Goal: Task Accomplishment & Management: Complete application form

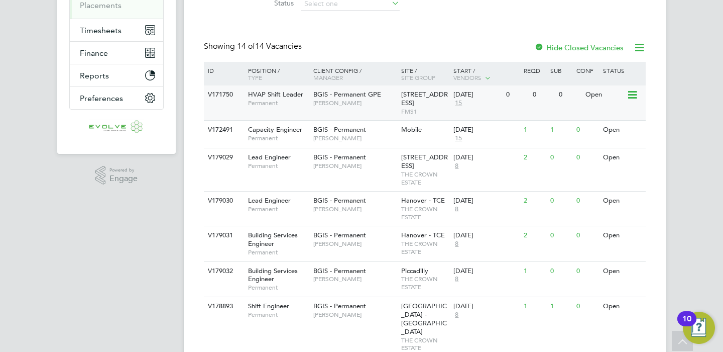
scroll to position [178, 0]
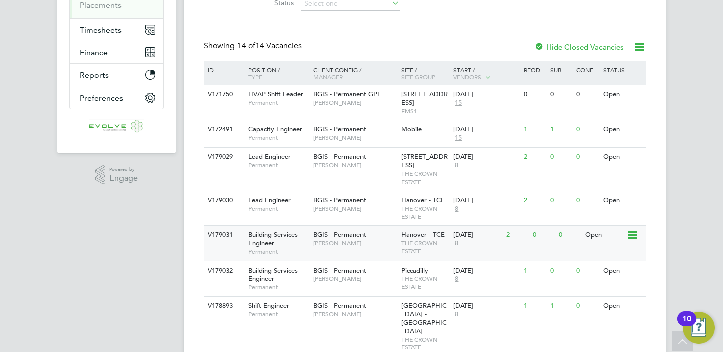
click at [358, 247] on span "[PERSON_NAME]" at bounding box center [354, 243] width 83 height 8
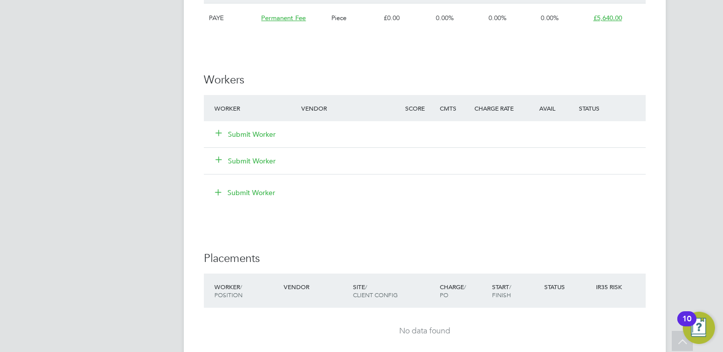
scroll to position [1393, 0]
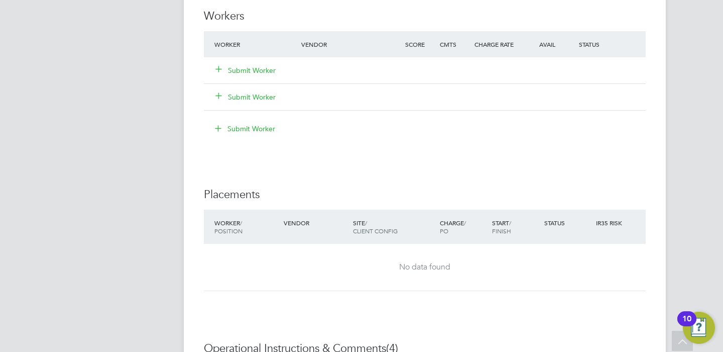
click at [256, 75] on button "Submit Worker" at bounding box center [246, 70] width 60 height 10
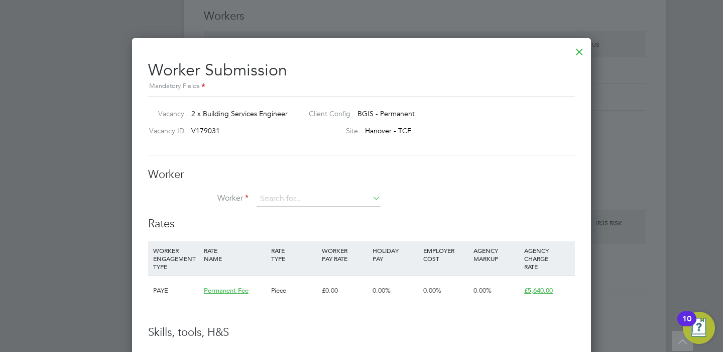
scroll to position [0, 0]
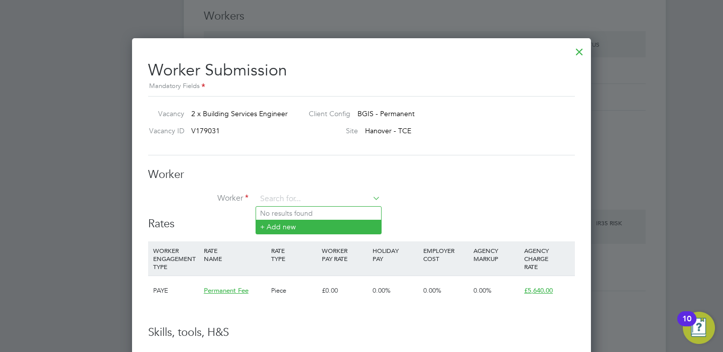
click at [299, 229] on li "+ Add new" at bounding box center [318, 227] width 125 height 14
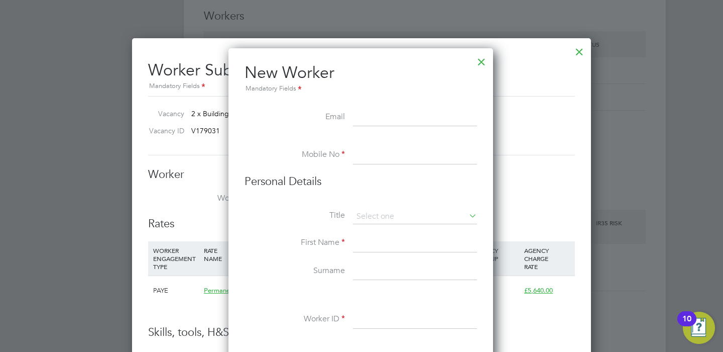
click at [387, 123] on input at bounding box center [415, 118] width 124 height 18
paste input "stevenjungbahadoor@icloud.com"
type input "stevenjungbahadoor@icloud.com"
click at [365, 154] on input at bounding box center [415, 155] width 124 height 18
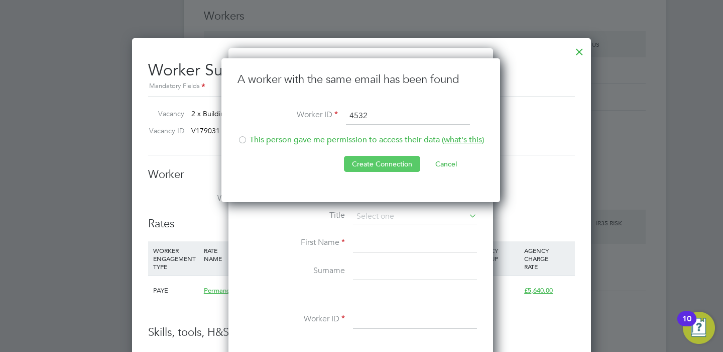
type input "4532"
click at [384, 164] on button "Create Connection" at bounding box center [382, 164] width 76 height 16
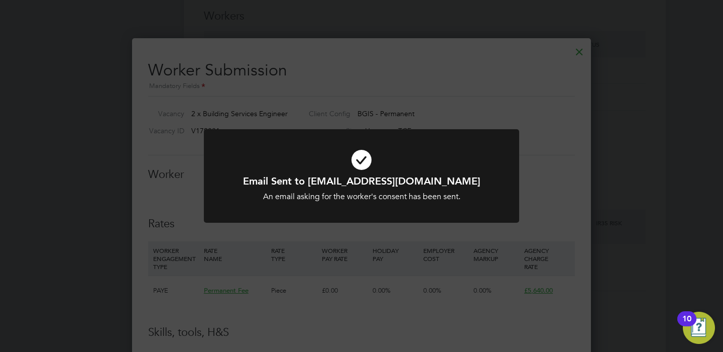
click at [523, 165] on div "Email Sent to stevenjungbahadoor@icloud.com An email asking for the worker's co…" at bounding box center [361, 176] width 723 height 352
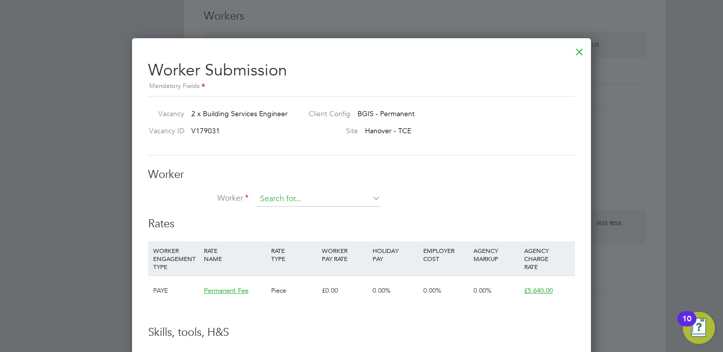
click at [291, 193] on input at bounding box center [319, 198] width 124 height 15
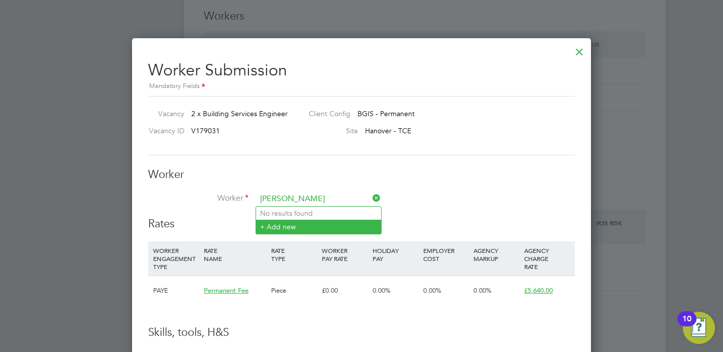
type input "Steven Jung"
click at [287, 226] on li "+ Add new" at bounding box center [318, 227] width 125 height 14
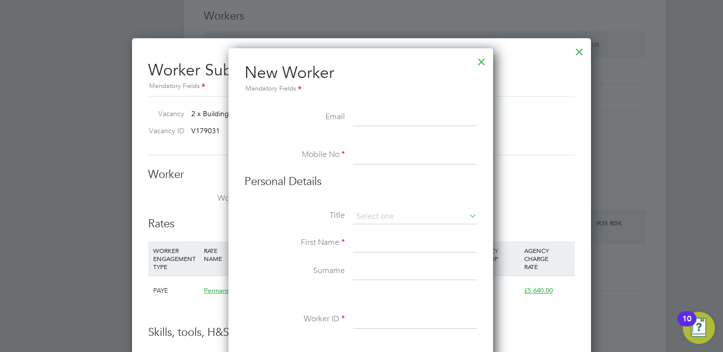
paste input "stevenjungbahadoor@icloud.com"
type input "stevenjungbahadoor@icloud.com"
click at [374, 157] on input at bounding box center [415, 155] width 124 height 18
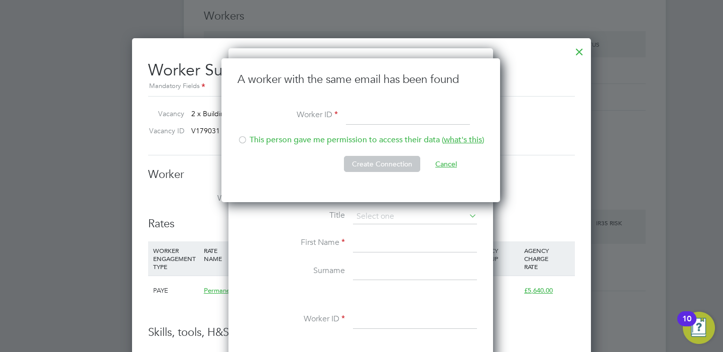
click at [443, 159] on button "Cancel" at bounding box center [447, 164] width 38 height 16
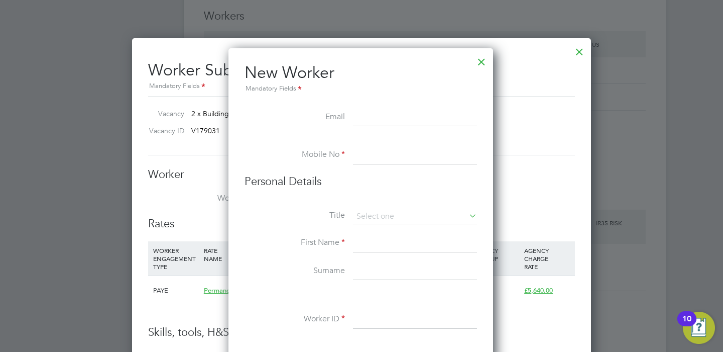
click at [384, 113] on input at bounding box center [415, 118] width 124 height 18
paste input "stevenjungbahadoor@icloud.com"
type input "stevenjungbahadoor@icloud.com"
click at [377, 156] on input at bounding box center [415, 155] width 124 height 18
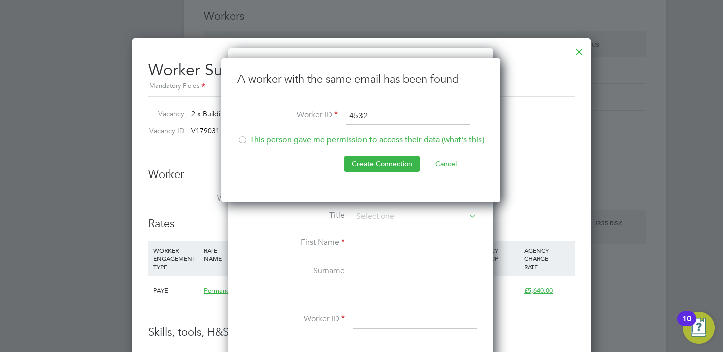
type input "4532"
click at [291, 138] on li "This person gave me permission to access their data ( what's this )" at bounding box center [361, 145] width 247 height 21
click at [390, 164] on button "Create Connection" at bounding box center [382, 164] width 76 height 16
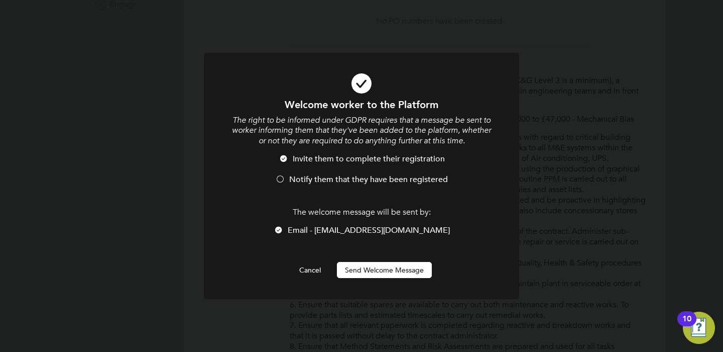
click at [377, 270] on button "Send Welcome Message" at bounding box center [384, 270] width 95 height 16
click at [378, 271] on button "Send Welcome Message" at bounding box center [384, 270] width 95 height 16
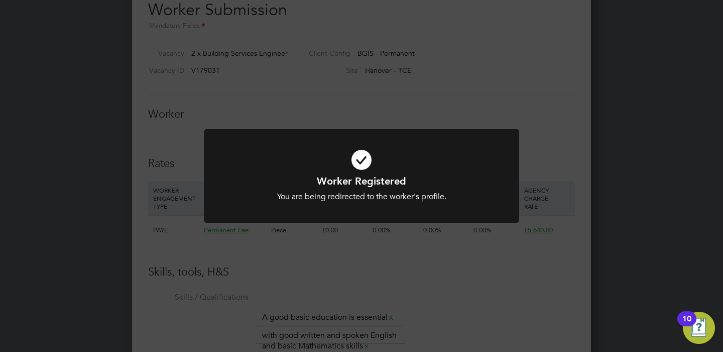
scroll to position [1459, 0]
click at [383, 115] on div "Worker Registered You are being redirected to the worker's profile. Cancel Okay" at bounding box center [361, 176] width 723 height 352
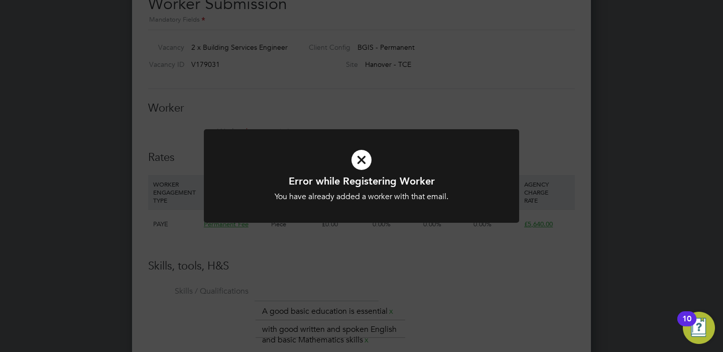
click at [409, 90] on div "Error while Registering Worker You have already added a worker with that email.…" at bounding box center [361, 176] width 723 height 352
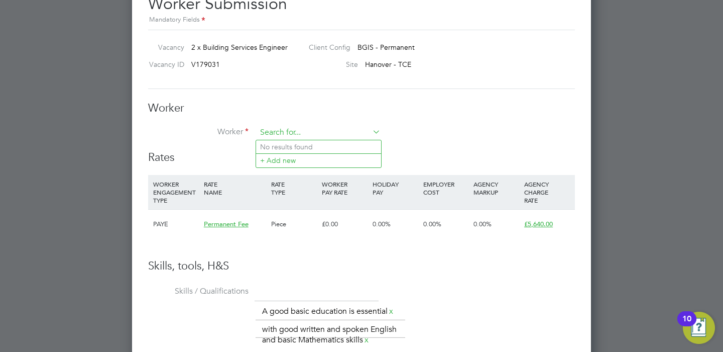
click at [324, 137] on input at bounding box center [319, 132] width 124 height 15
click at [326, 148] on li "No results found" at bounding box center [318, 146] width 125 height 13
click at [310, 128] on input at bounding box center [319, 132] width 124 height 15
paste input "stevenjungbahadoor@icloud.com"
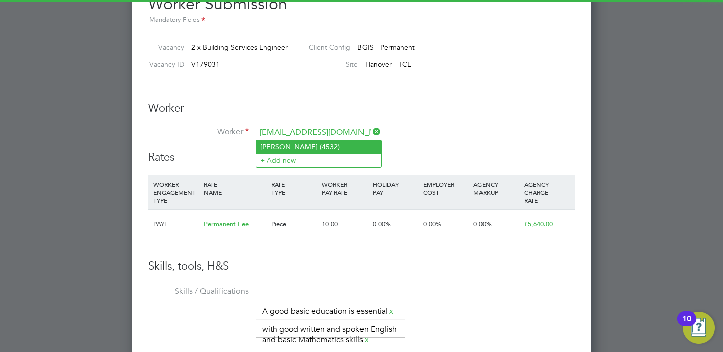
scroll to position [0, 0]
click at [306, 147] on li "Steven Jungbahadoor (4532)" at bounding box center [318, 146] width 125 height 13
type input "Steven Jungbahadoor (4532)"
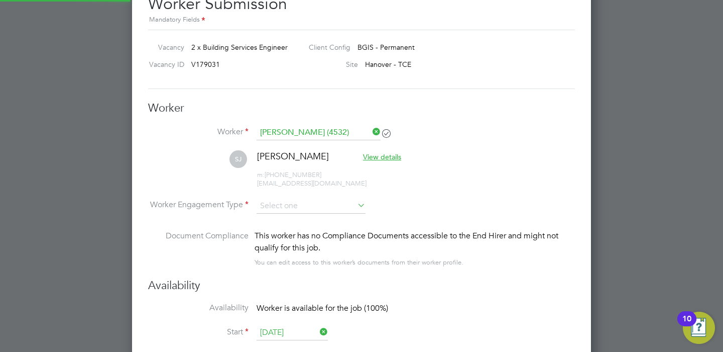
scroll to position [929, 460]
click at [311, 211] on input at bounding box center [311, 205] width 109 height 15
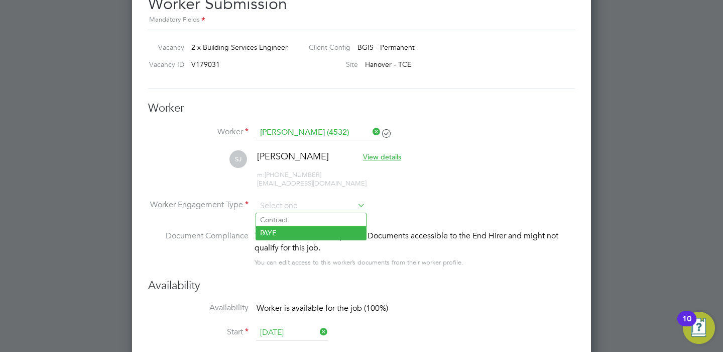
click at [304, 234] on li "PAYE" at bounding box center [311, 232] width 110 height 13
type input "PAYE"
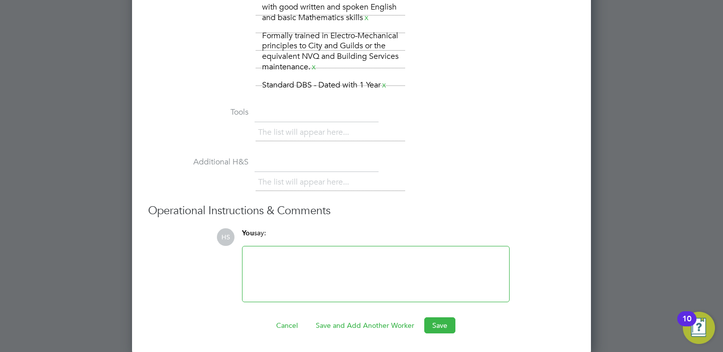
scroll to position [2034, 0]
click at [443, 318] on button "Save" at bounding box center [440, 324] width 31 height 16
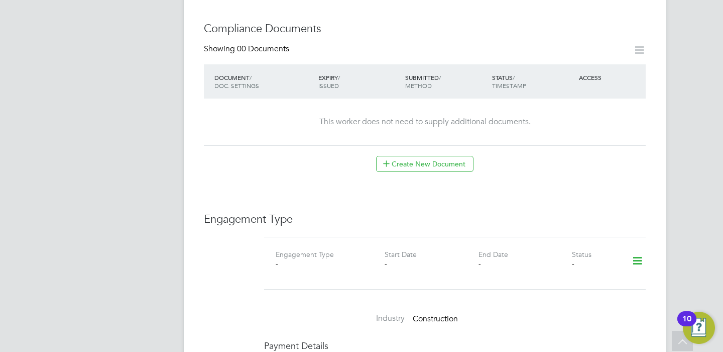
scroll to position [254, 0]
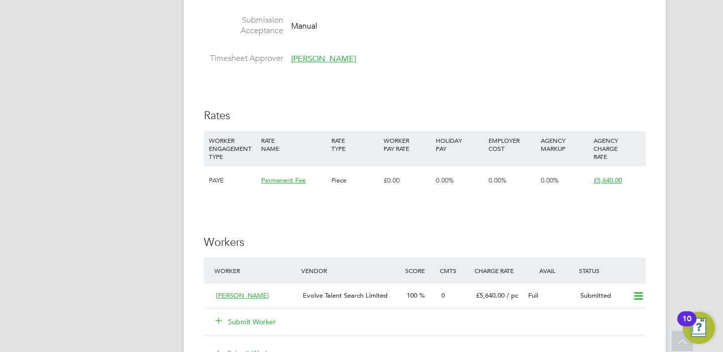
scroll to position [1381, 0]
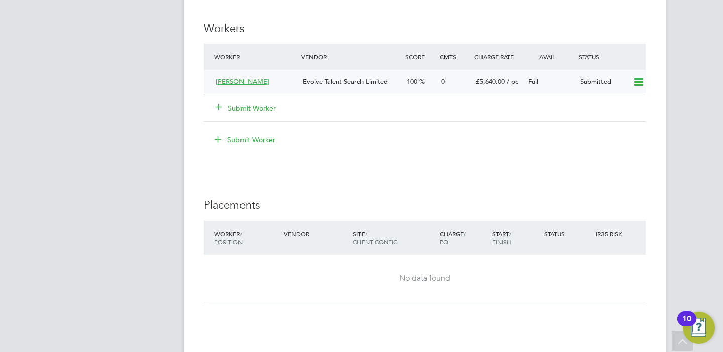
click at [381, 86] on span "Evolve Talent Search Limited" at bounding box center [345, 81] width 85 height 9
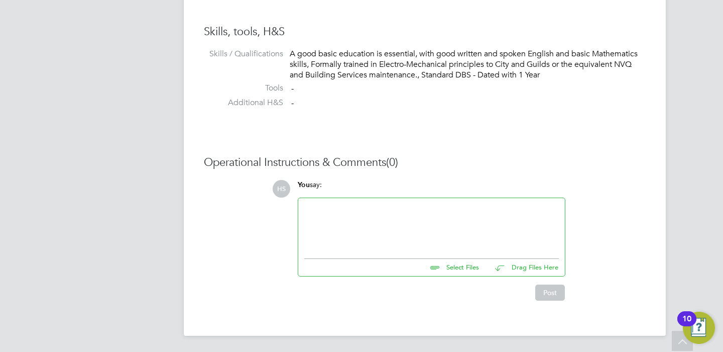
scroll to position [10, 80]
click at [462, 269] on input "file" at bounding box center [483, 266] width 151 height 14
type input "C:\fakepath\SJ4532.docx"
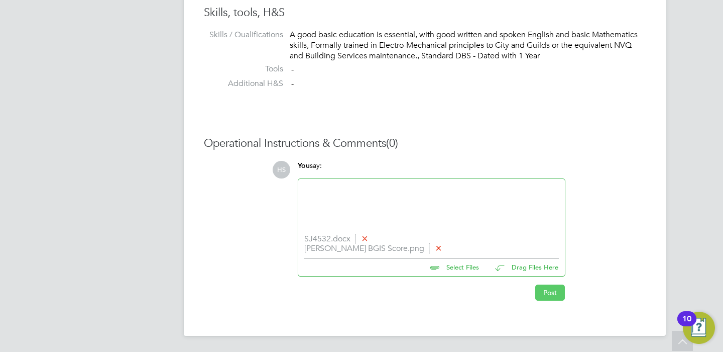
click at [550, 295] on button "Post" at bounding box center [551, 292] width 30 height 16
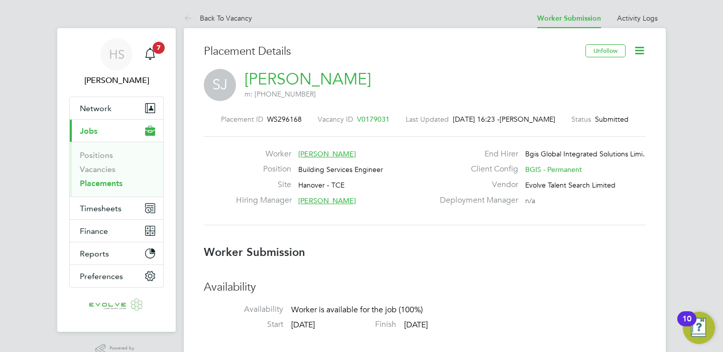
click at [100, 129] on button "Current page: Jobs" at bounding box center [116, 131] width 93 height 22
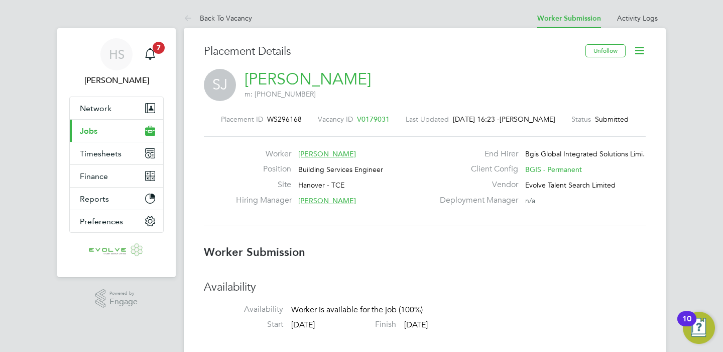
click at [114, 129] on button "Current page: Jobs" at bounding box center [116, 131] width 93 height 22
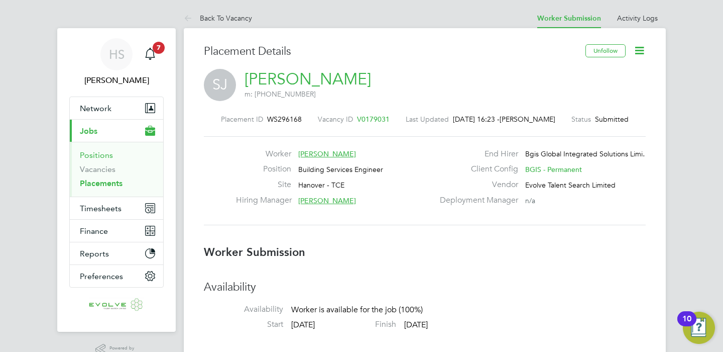
click at [101, 152] on link "Positions" at bounding box center [96, 155] width 33 height 10
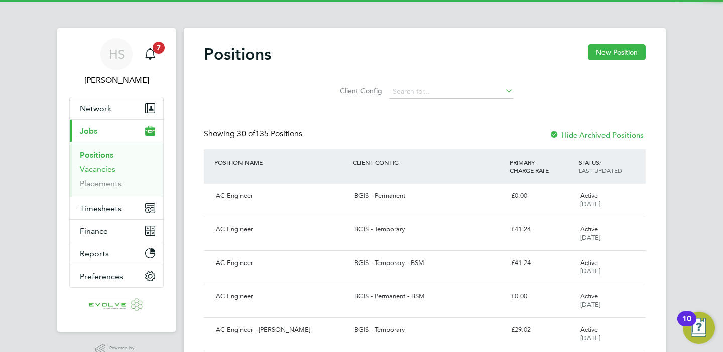
click at [105, 172] on link "Vacancies" at bounding box center [98, 169] width 36 height 10
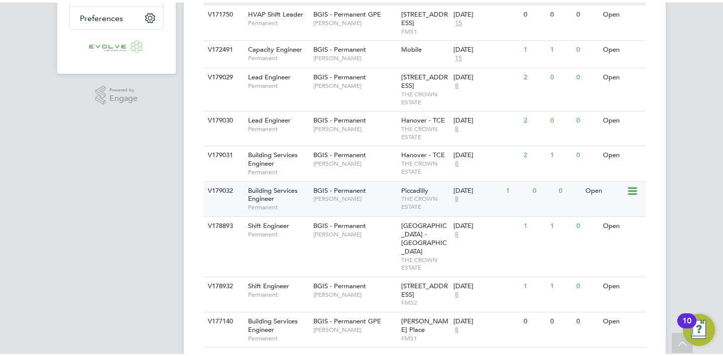
scroll to position [306, 0]
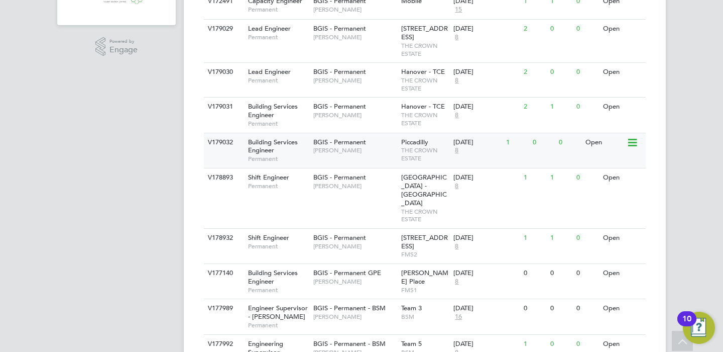
click at [414, 159] on span "THE CROWN ESTATE" at bounding box center [425, 154] width 48 height 16
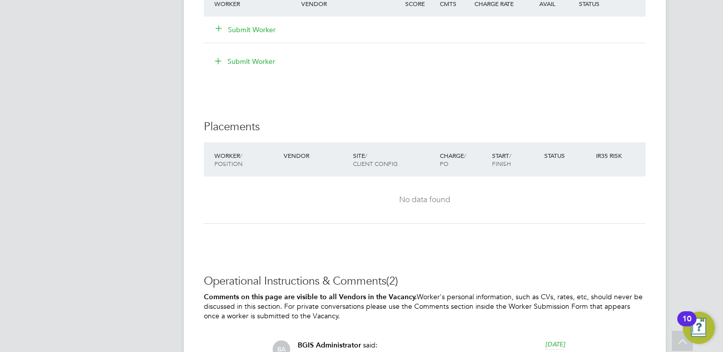
scroll to position [1404, 0]
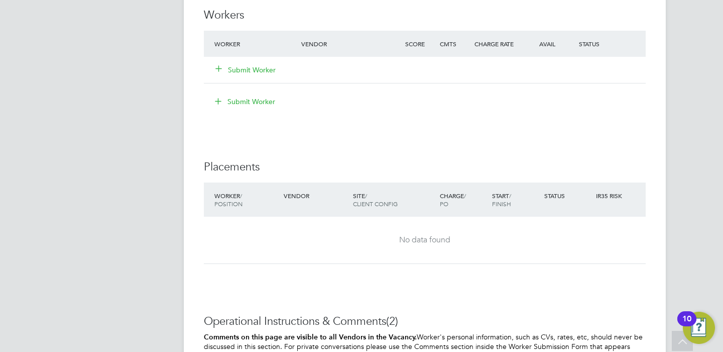
click at [259, 72] on button "Submit Worker" at bounding box center [246, 70] width 60 height 10
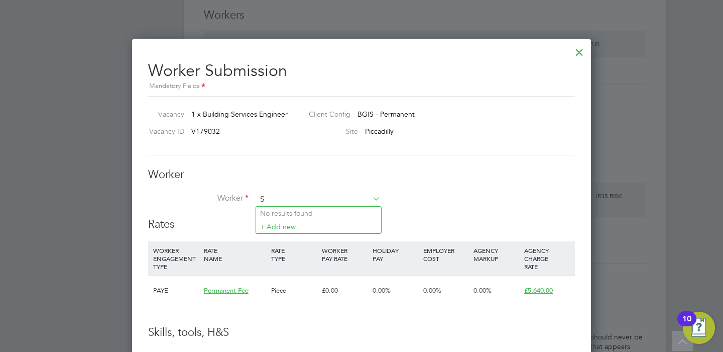
scroll to position [703, 460]
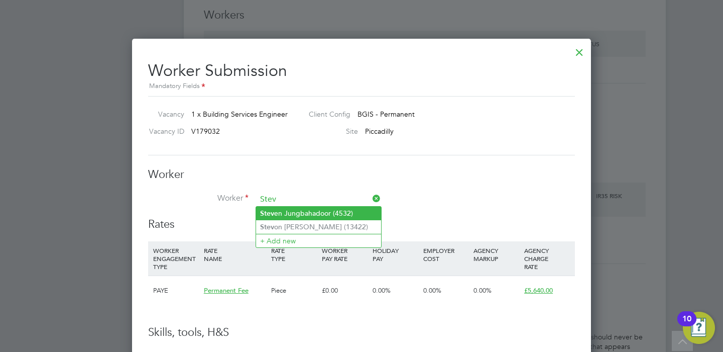
click at [326, 213] on li "Stev en Jungbahadoor (4532)" at bounding box center [318, 213] width 125 height 14
type input "Steven Jungbahadoor (4532)"
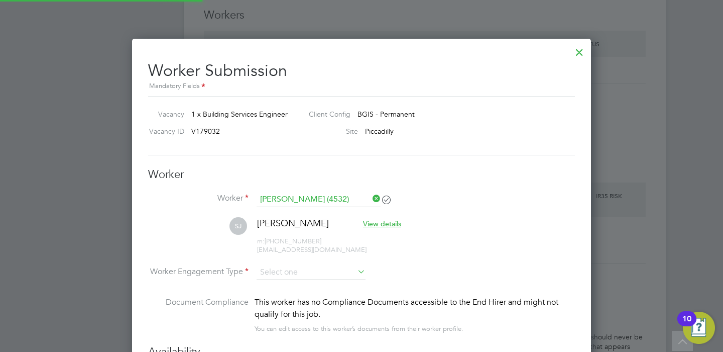
scroll to position [0, 0]
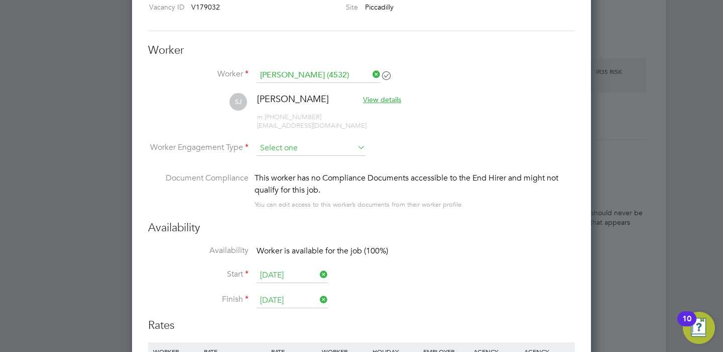
click at [300, 149] on input at bounding box center [311, 148] width 109 height 15
click at [309, 177] on li "PAYE" at bounding box center [311, 174] width 110 height 13
type input "PAYE"
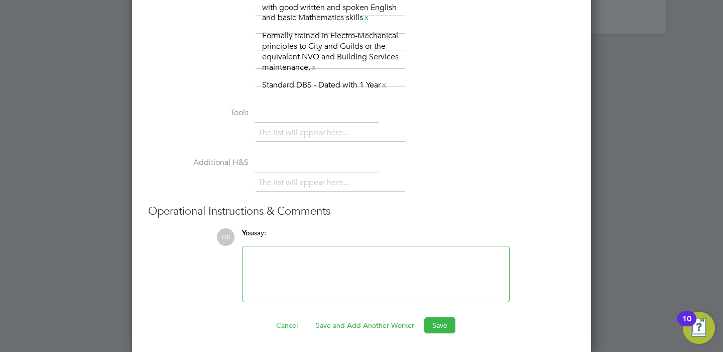
click at [511, 179] on div "The list will appear here..." at bounding box center [416, 184] width 320 height 20
click at [448, 323] on button "Save" at bounding box center [440, 325] width 31 height 16
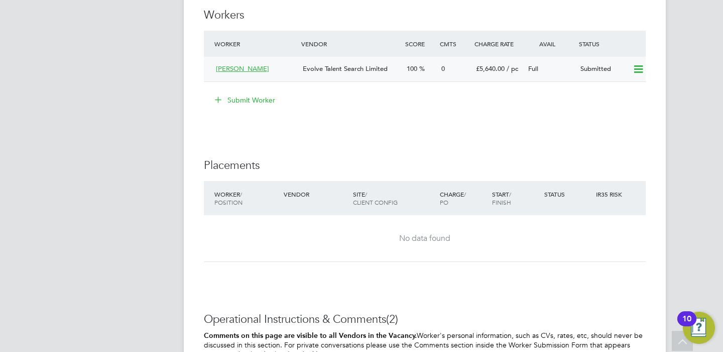
click at [328, 66] on span "Evolve Talent Search Limited" at bounding box center [345, 68] width 85 height 9
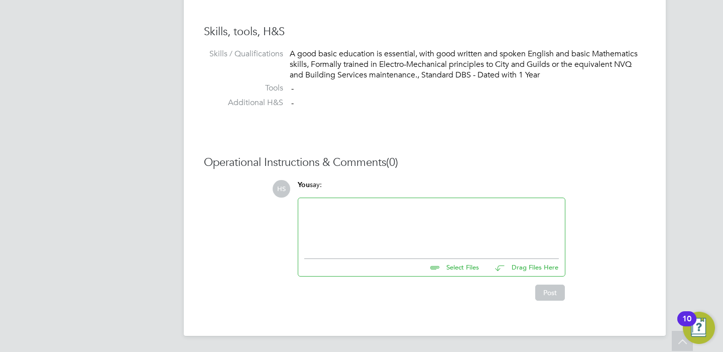
click at [469, 272] on input "file" at bounding box center [483, 266] width 151 height 14
type input "C:\fakepath\SJ4532.docx"
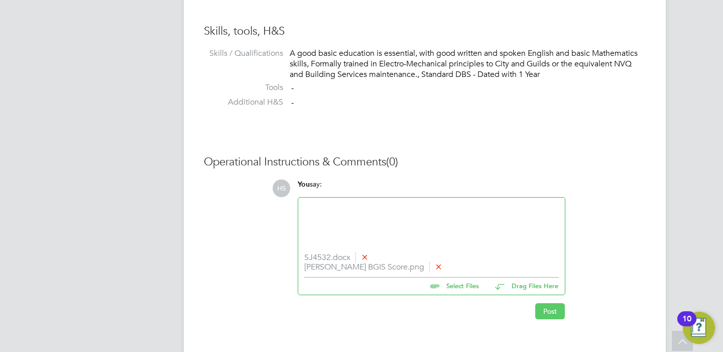
click at [549, 313] on button "Post" at bounding box center [551, 311] width 30 height 16
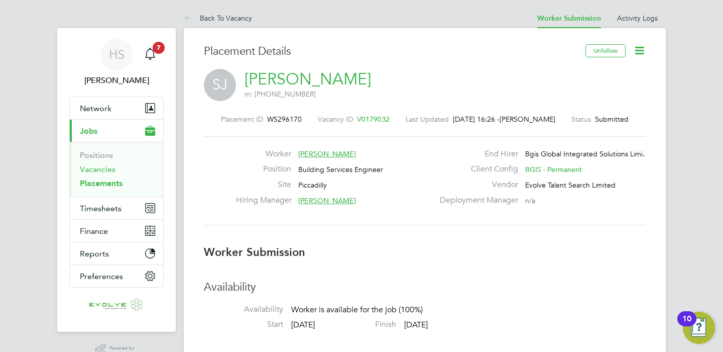
click at [93, 166] on link "Vacancies" at bounding box center [98, 169] width 36 height 10
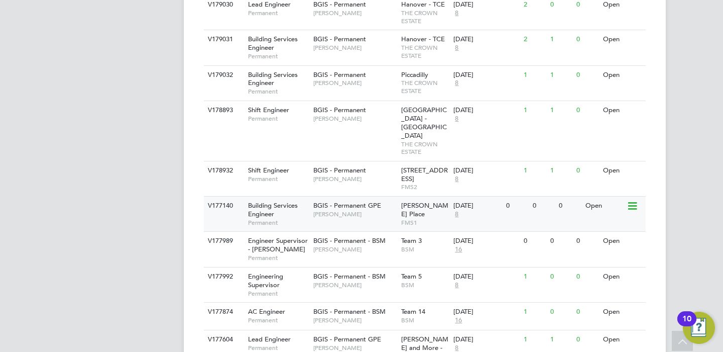
click at [415, 219] on span "FMS1" at bounding box center [425, 223] width 48 height 8
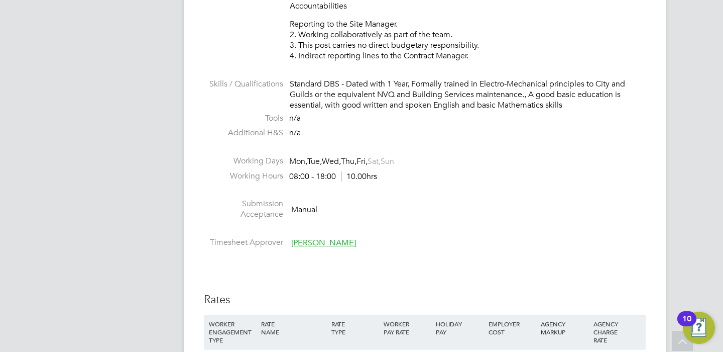
scroll to position [1280, 0]
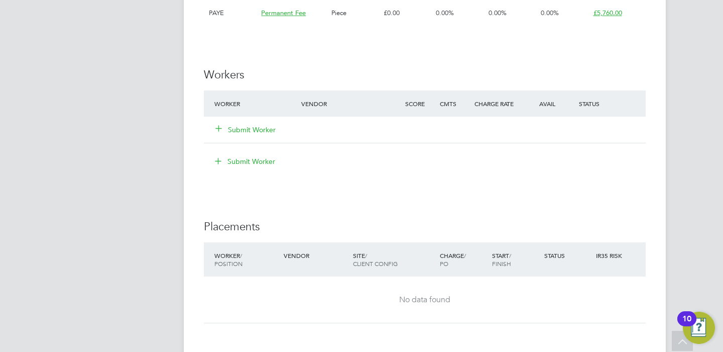
click at [256, 134] on button "Submit Worker" at bounding box center [246, 130] width 60 height 10
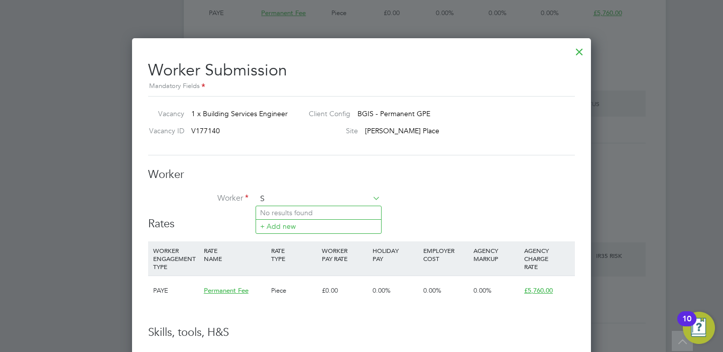
scroll to position [703, 460]
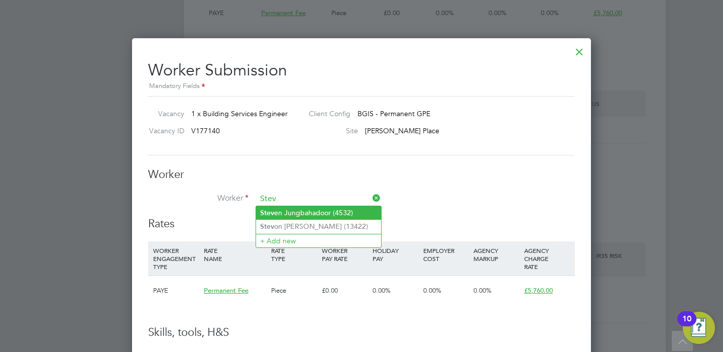
click at [324, 218] on li "Stev en Jungbahadoor (4532)" at bounding box center [318, 213] width 125 height 14
type input "Steven Jungbahadoor (4532)"
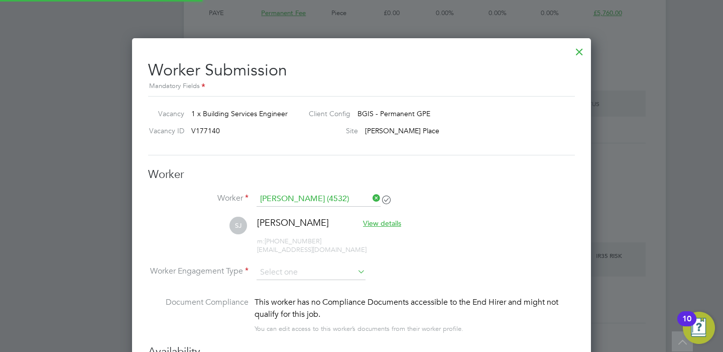
scroll to position [0, 0]
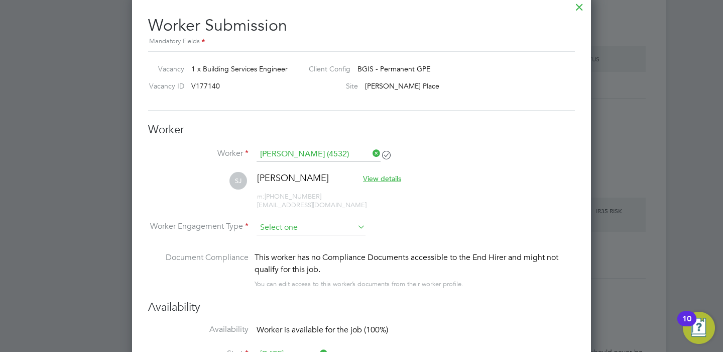
click at [317, 226] on input at bounding box center [311, 227] width 109 height 15
click at [319, 253] on li "PAYE" at bounding box center [311, 253] width 110 height 13
type input "PAYE"
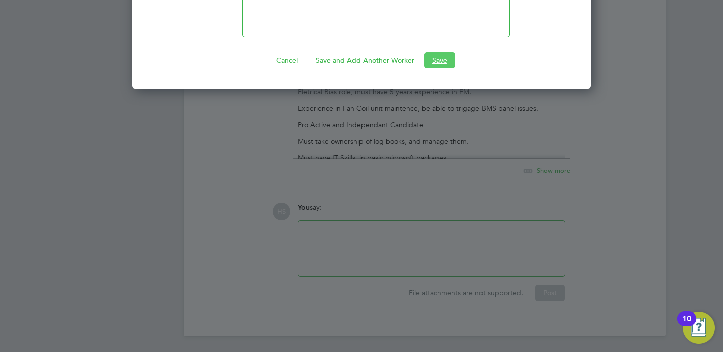
click at [444, 59] on button "Save" at bounding box center [440, 60] width 31 height 16
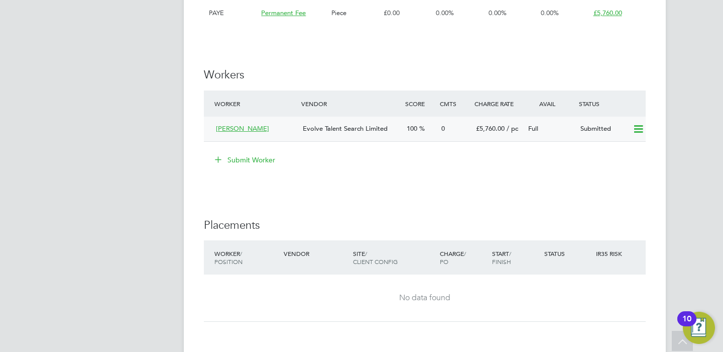
click at [258, 129] on span "Steven Jungbahadoor" at bounding box center [242, 128] width 53 height 9
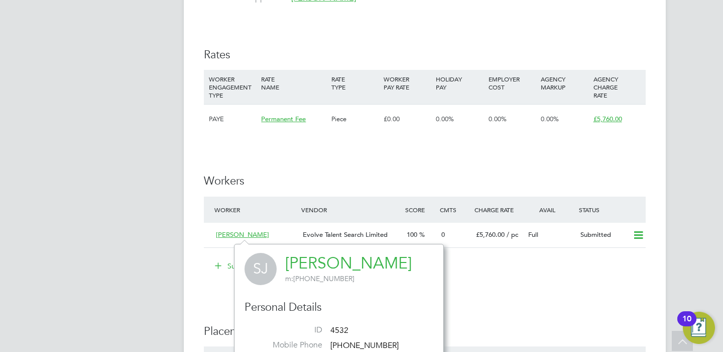
drag, startPoint x: 495, startPoint y: 283, endPoint x: 452, endPoint y: 245, distance: 57.3
click at [494, 282] on li "Submit Worker" at bounding box center [425, 271] width 442 height 26
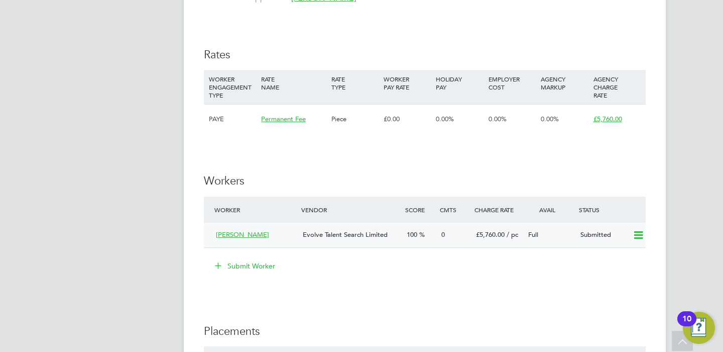
click at [366, 231] on span "Evolve Talent Search Limited" at bounding box center [345, 234] width 85 height 9
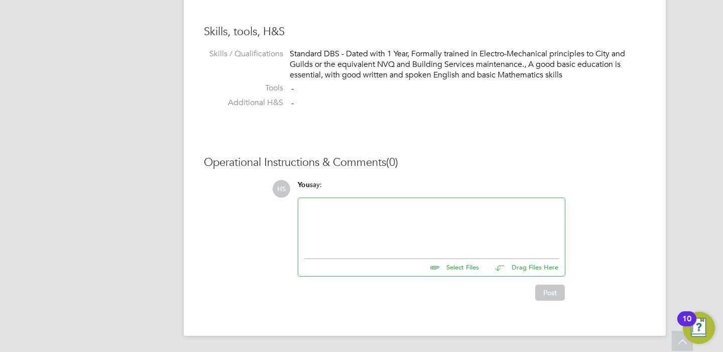
click at [459, 268] on input "file" at bounding box center [483, 266] width 151 height 14
type input "C:\fakepath\Steven Jungbahadoor BGIS Score.png"
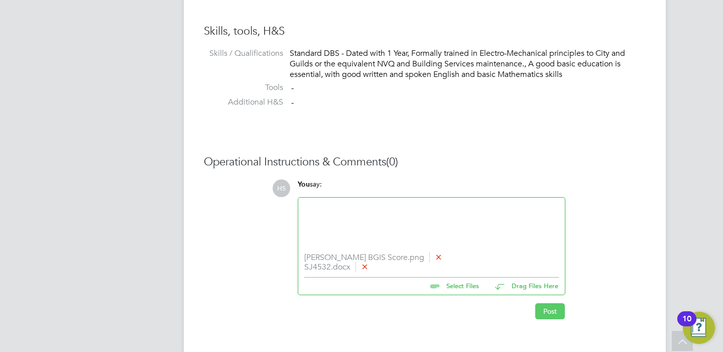
click at [557, 312] on button "Post" at bounding box center [551, 311] width 30 height 16
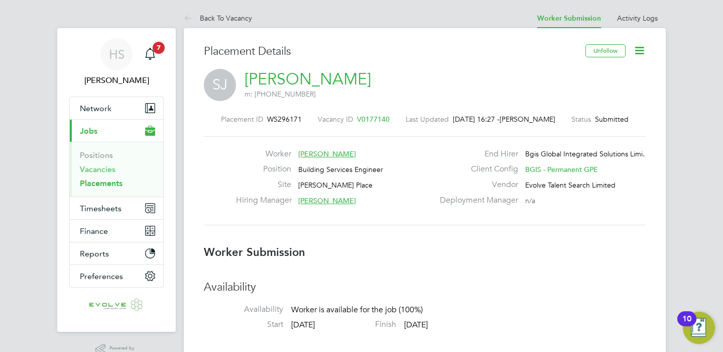
click at [98, 170] on link "Vacancies" at bounding box center [98, 169] width 36 height 10
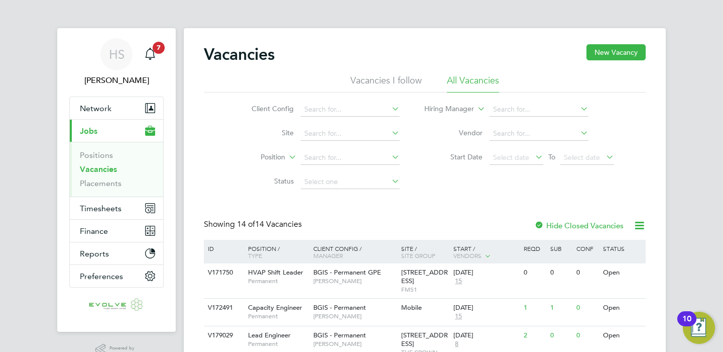
click at [374, 81] on li "Vacancies I follow" at bounding box center [386, 83] width 71 height 18
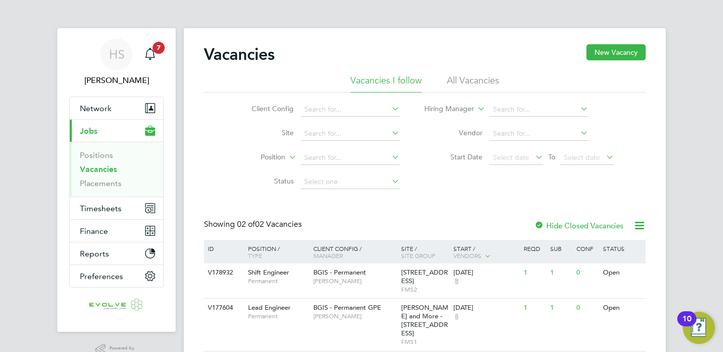
click at [479, 80] on li "All Vacancies" at bounding box center [473, 83] width 52 height 18
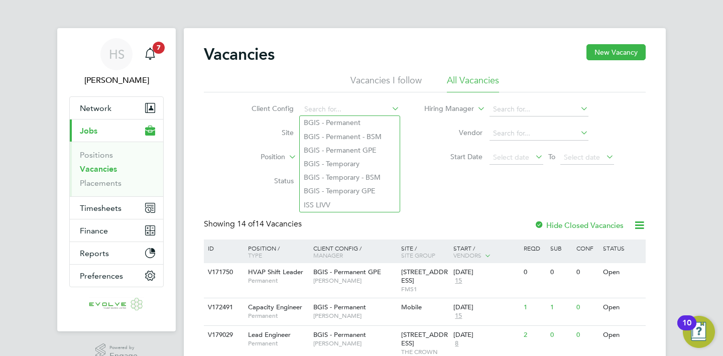
click at [217, 132] on div "Client Config Site Position Status Hiring Manager Vendor Start Date Select date…" at bounding box center [425, 142] width 442 height 101
